Goal: Find specific page/section

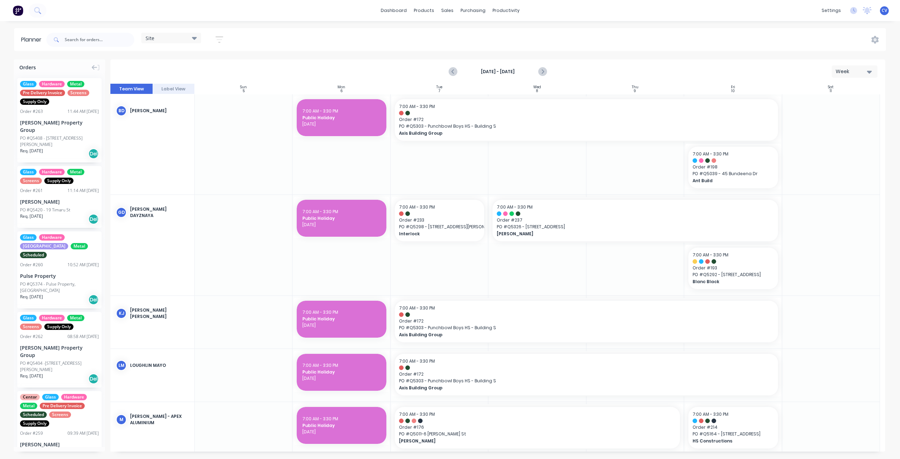
click at [189, 39] on div "Site" at bounding box center [171, 38] width 51 height 6
click at [164, 103] on button "Factory" at bounding box center [184, 104] width 75 height 8
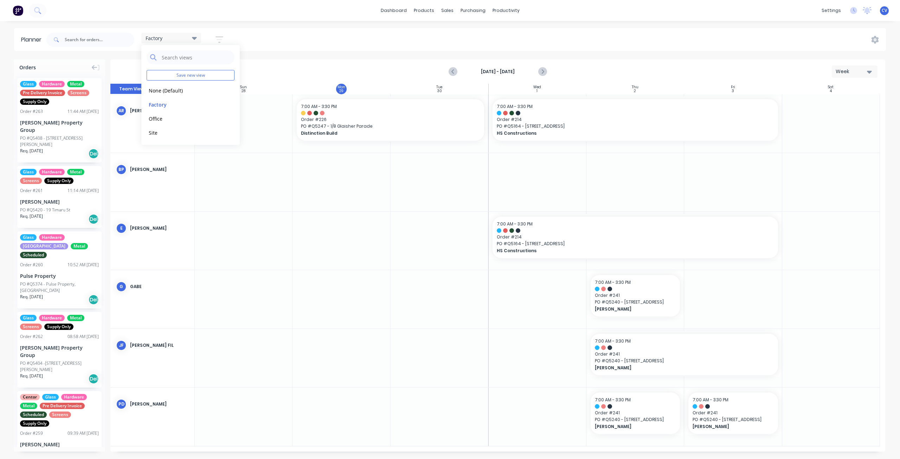
drag, startPoint x: 271, startPoint y: 298, endPoint x: 386, endPoint y: 297, distance: 114.6
click at [274, 298] on div at bounding box center [244, 299] width 98 height 58
click at [428, 295] on div at bounding box center [440, 299] width 98 height 58
click at [542, 70] on icon "Next page" at bounding box center [542, 72] width 8 height 8
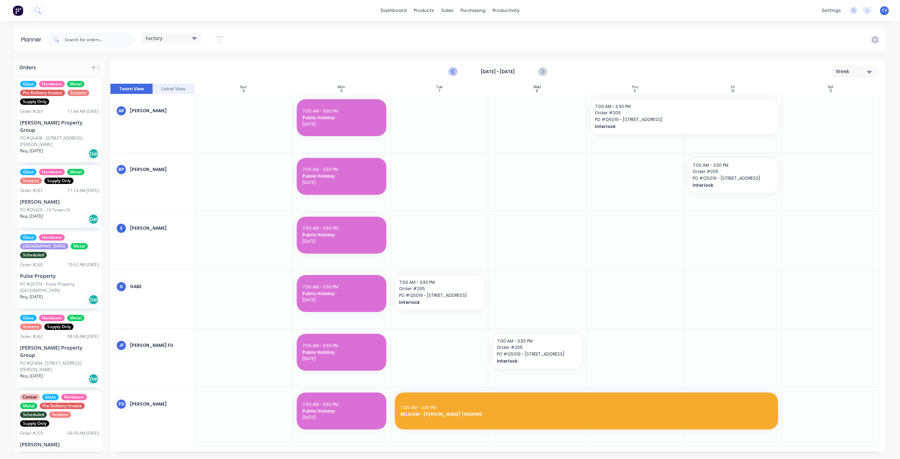
click at [452, 70] on icon "Previous page" at bounding box center [453, 72] width 8 height 8
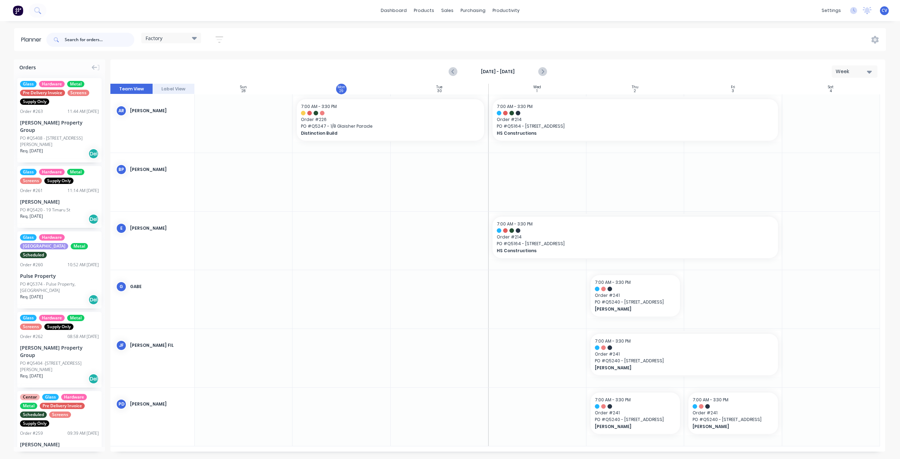
click at [97, 42] on input "text" at bounding box center [100, 40] width 70 height 14
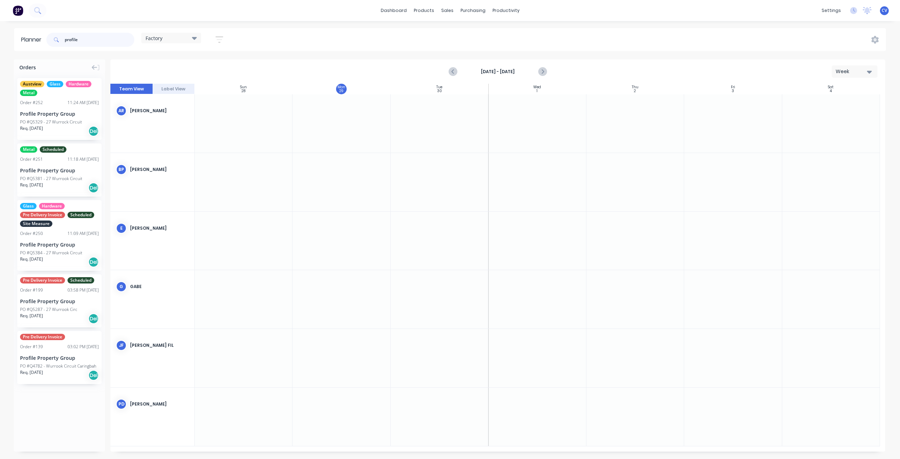
type input "profile"
click at [189, 40] on div "Factory" at bounding box center [171, 38] width 51 height 6
click at [164, 133] on button "Site" at bounding box center [184, 132] width 75 height 8
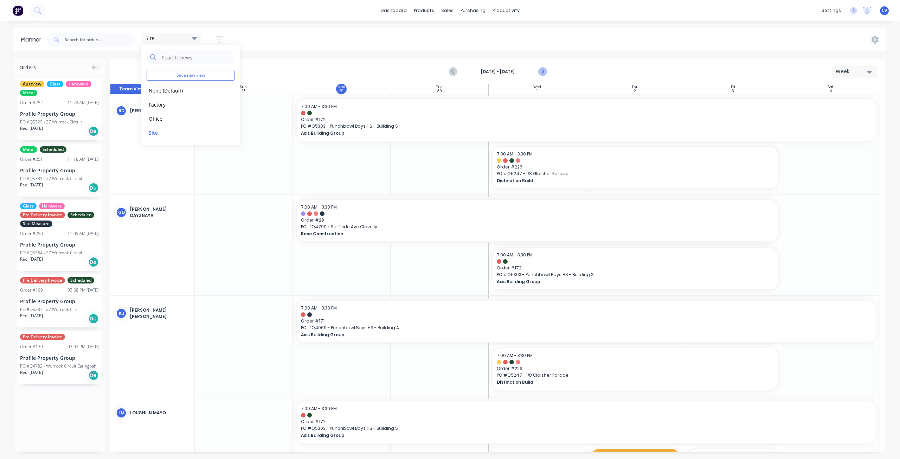
click at [541, 66] on button "Next page" at bounding box center [543, 72] width 14 height 14
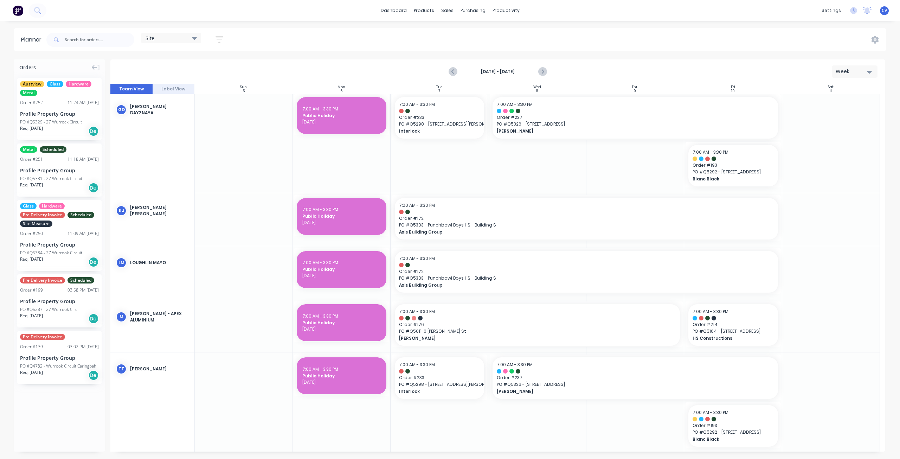
scroll to position [110, 0]
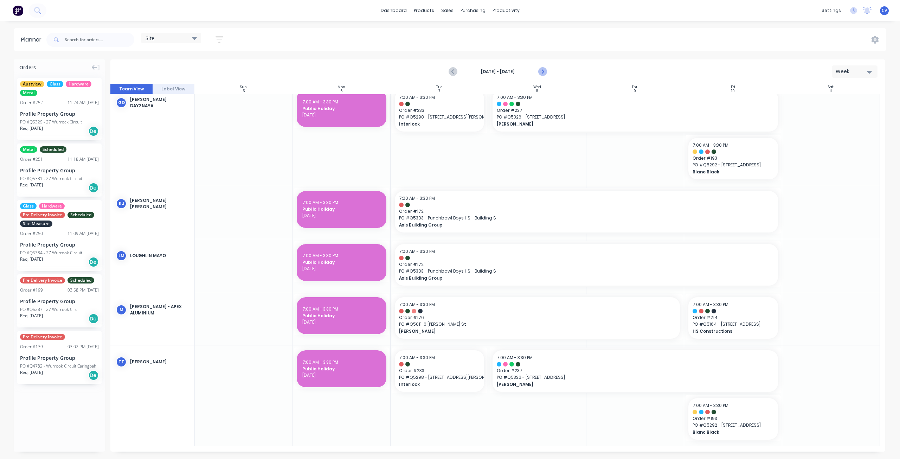
click at [541, 71] on icon "Next page" at bounding box center [542, 72] width 8 height 8
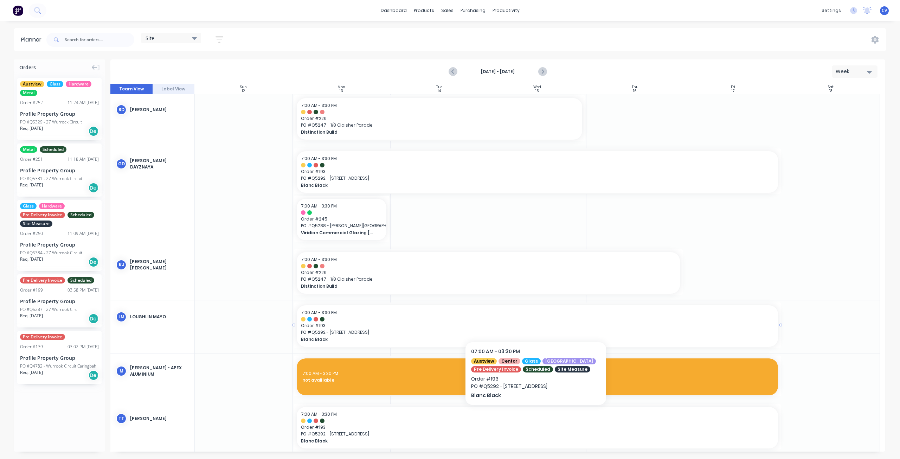
scroll to position [0, 0]
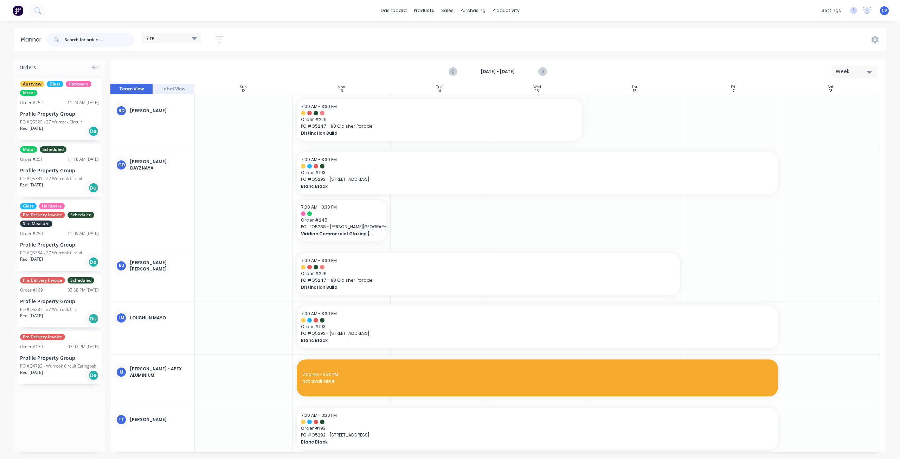
click at [87, 39] on input "text" at bounding box center [100, 40] width 70 height 14
type input "PUNCHBOWL"
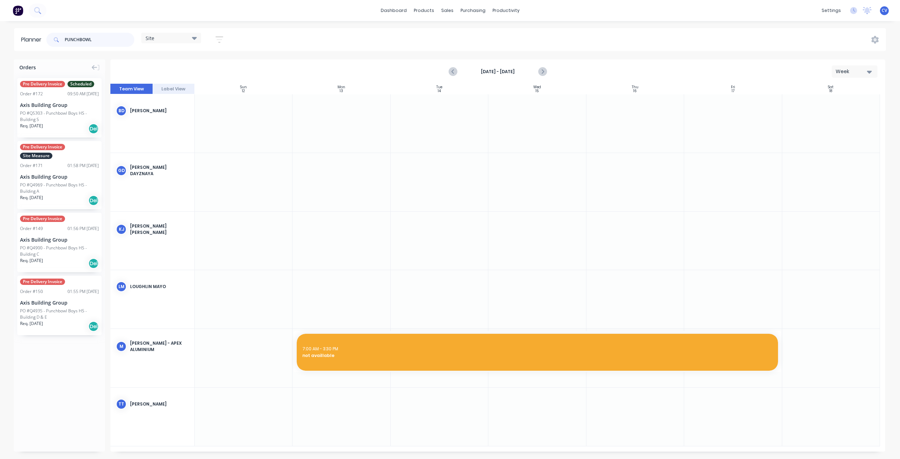
drag, startPoint x: 105, startPoint y: 40, endPoint x: 0, endPoint y: 44, distance: 104.9
click at [0, 45] on div "Planner PUNCHBOWL Site Save new view None (Default) edit Factory edit Office ed…" at bounding box center [450, 39] width 900 height 23
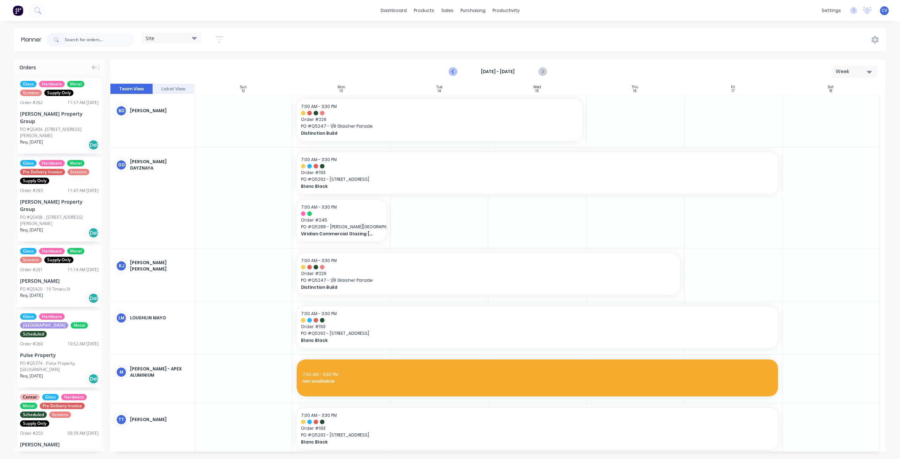
click at [452, 70] on icon "Previous page" at bounding box center [453, 72] width 8 height 8
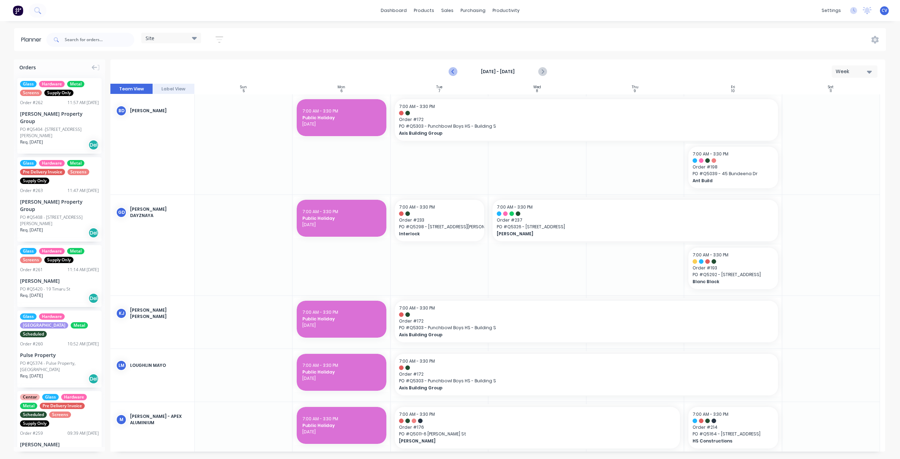
click at [453, 70] on icon "Previous page" at bounding box center [453, 72] width 8 height 8
